Goal: Task Accomplishment & Management: Manage account settings

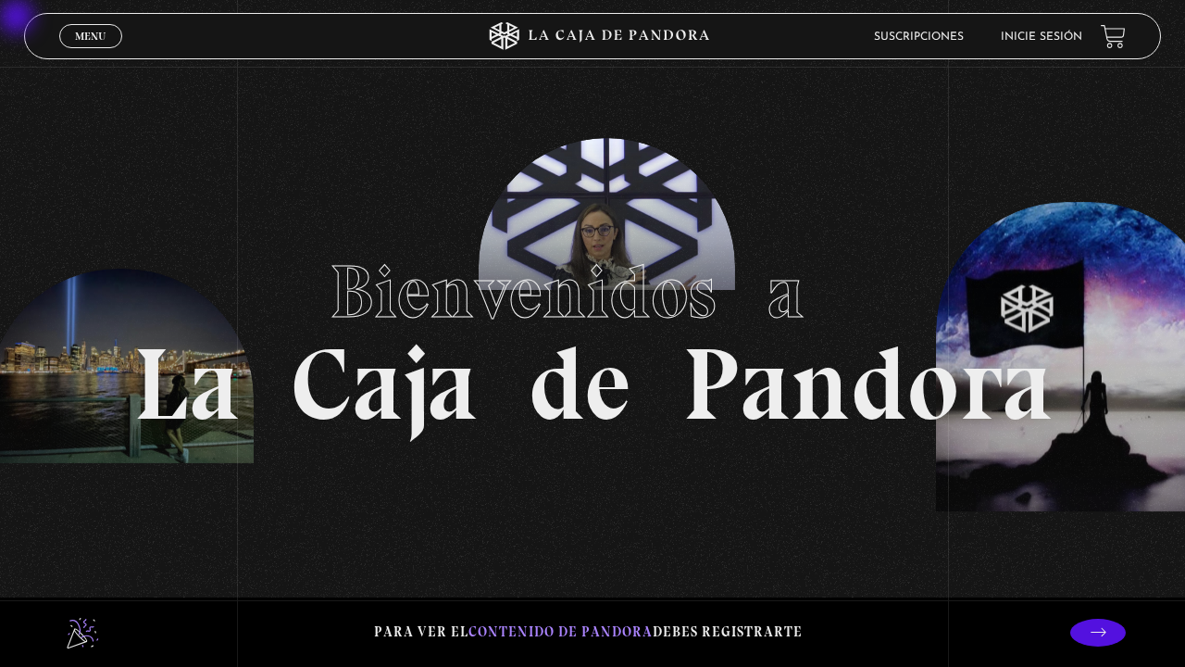
click at [888, 39] on link "Inicie sesión" at bounding box center [1041, 36] width 81 height 11
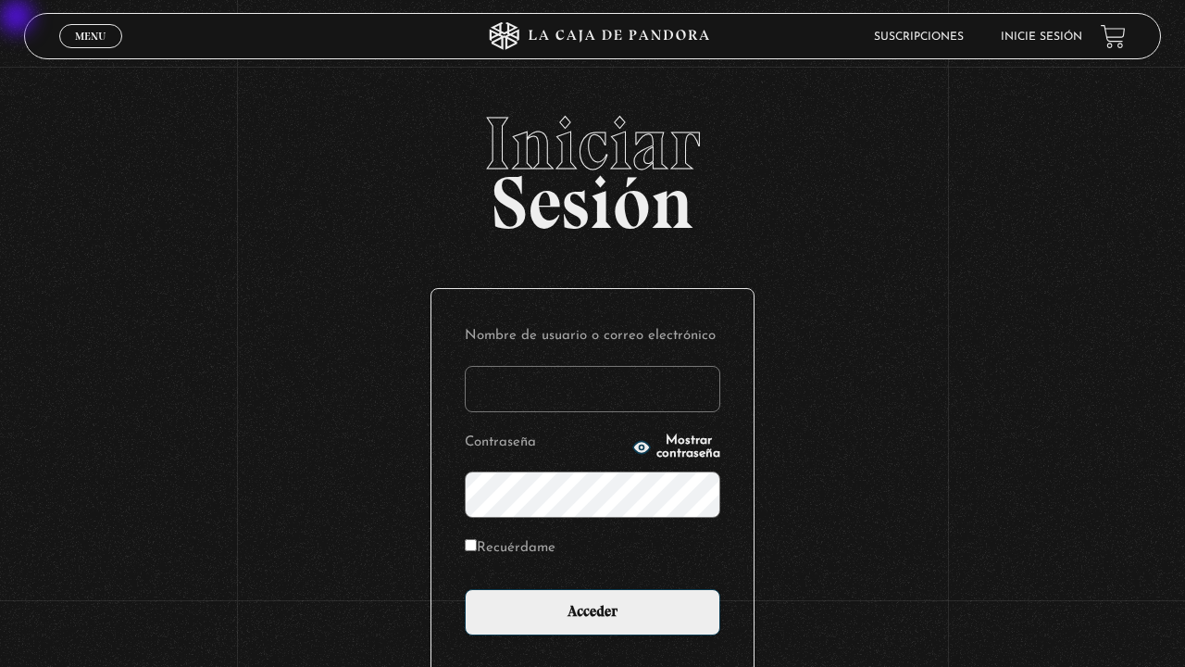
click at [512, 382] on input "Nombre de usuario o correo electrónico" at bounding box center [593, 389] width 256 height 46
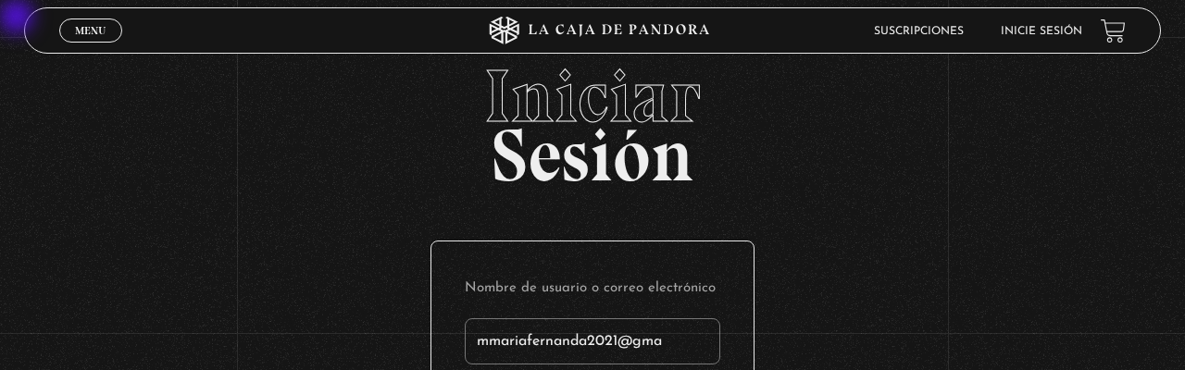
type input "mmariafernanda2021@gmai"
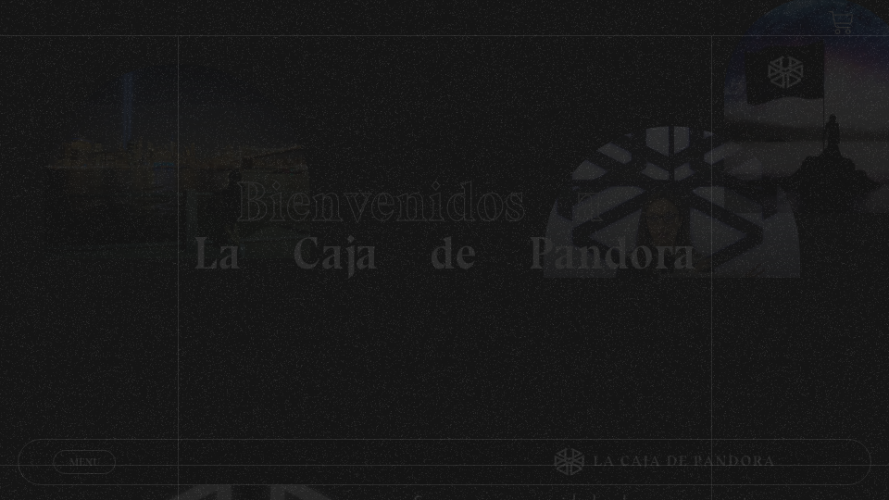
click at [369, 276] on h1 "Bienvenidos a La Caja de Pandora" at bounding box center [445, 225] width 504 height 102
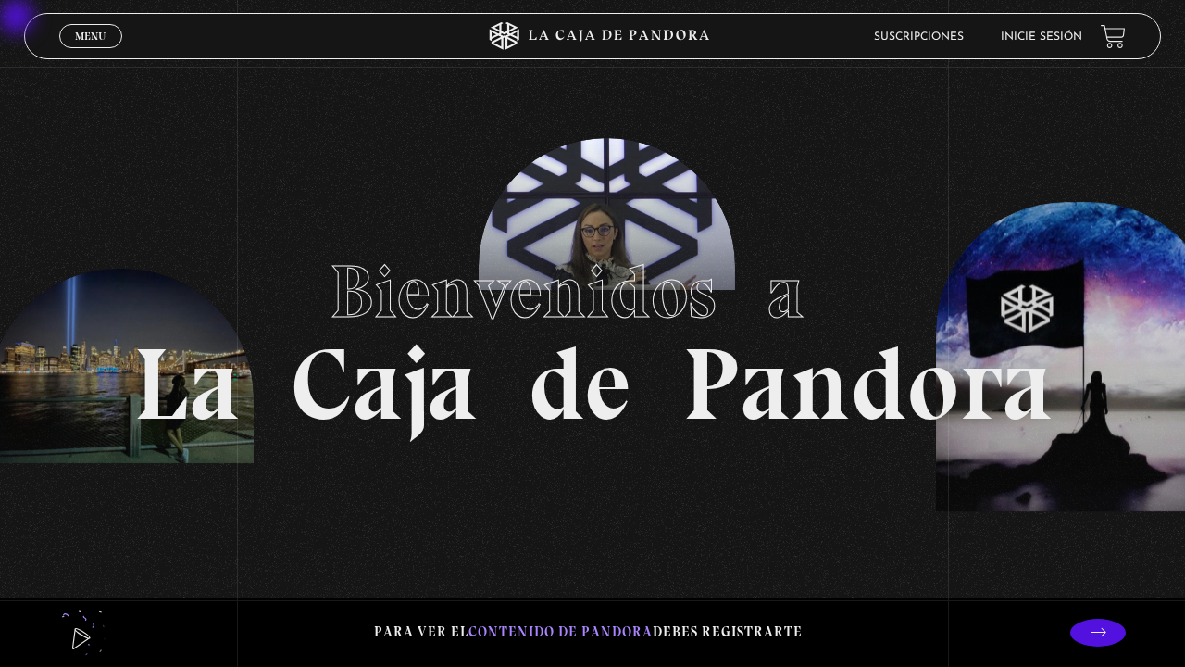
click at [888, 38] on link "Inicie sesión" at bounding box center [1041, 36] width 81 height 11
